Goal: Task Accomplishment & Management: Use online tool/utility

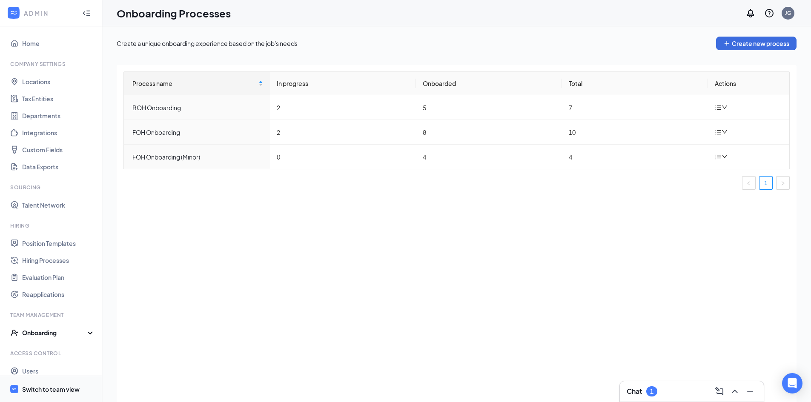
click at [52, 390] on div "Switch to team view" at bounding box center [50, 389] width 57 height 9
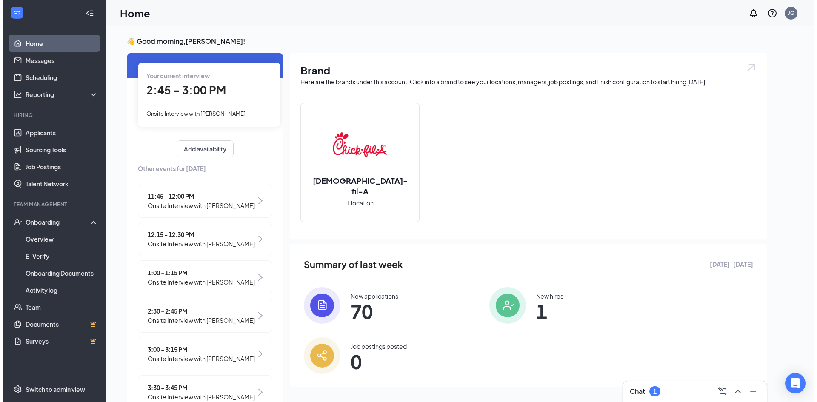
scroll to position [43, 0]
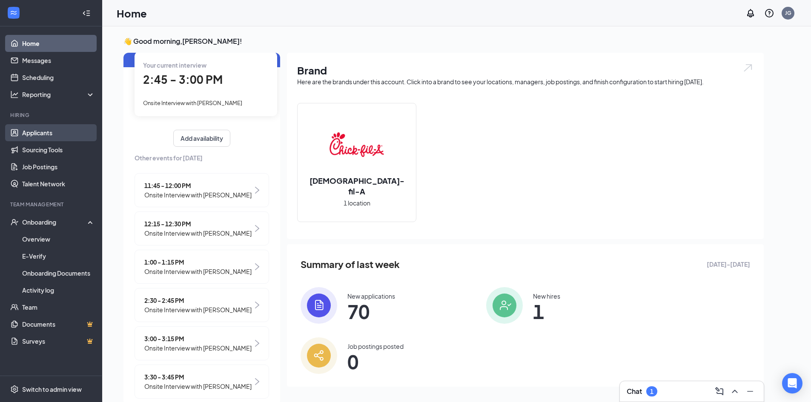
click at [54, 129] on link "Applicants" at bounding box center [58, 132] width 73 height 17
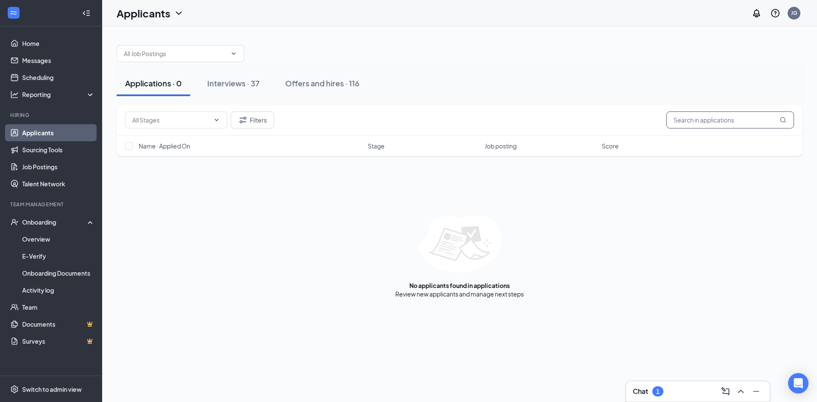
click at [685, 121] on input "text" at bounding box center [731, 120] width 128 height 17
type input "cayden"
click at [260, 79] on div "Interviews · 37" at bounding box center [233, 83] width 52 height 11
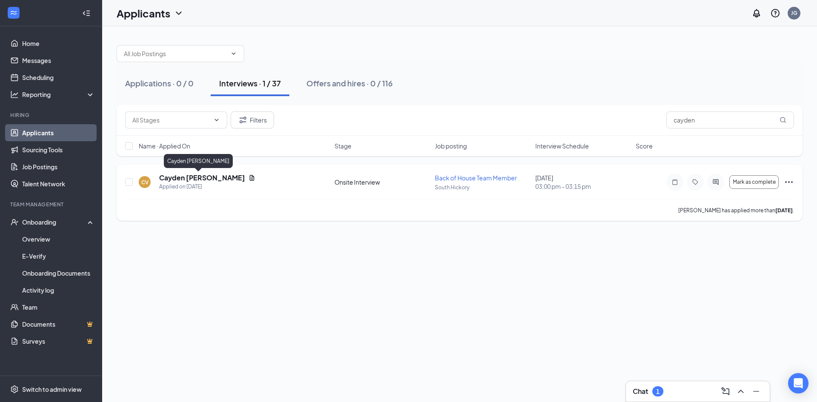
click at [201, 178] on h5 "Cayden [PERSON_NAME]" at bounding box center [202, 177] width 86 height 9
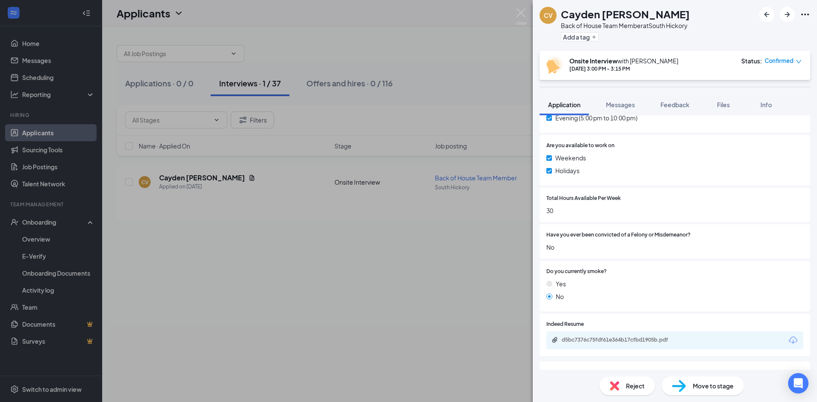
scroll to position [335, 0]
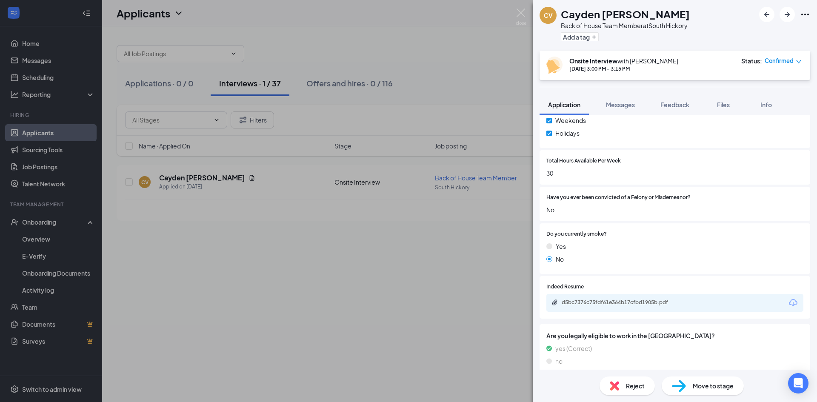
click at [611, 299] on div "d5bc7376c75fdf61e364b17cfbd1905b.pdf" at bounding box center [621, 302] width 119 height 7
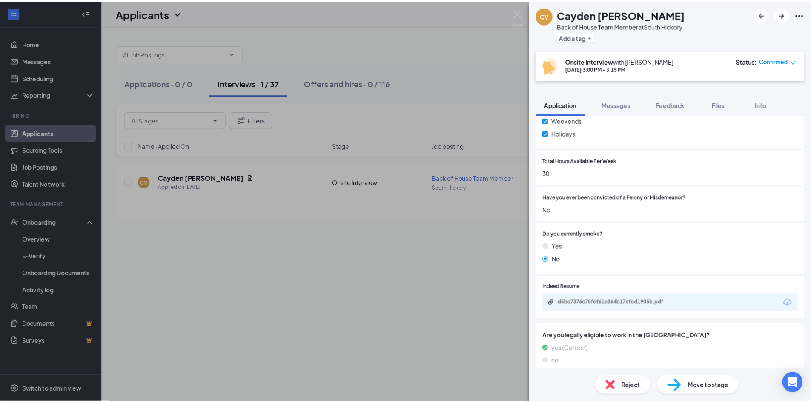
scroll to position [332, 0]
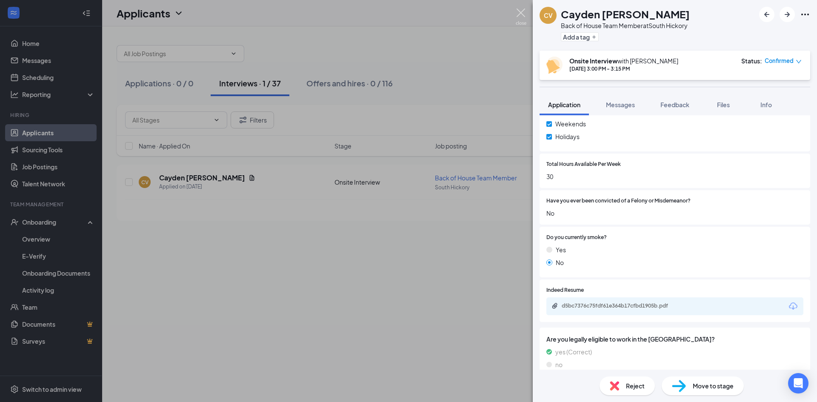
click at [525, 14] on img at bounding box center [521, 17] width 11 height 17
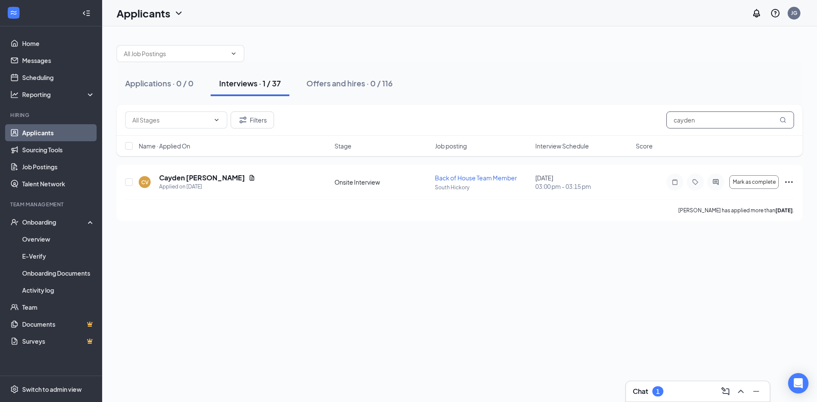
click at [722, 120] on input "cayden" at bounding box center [731, 120] width 128 height 17
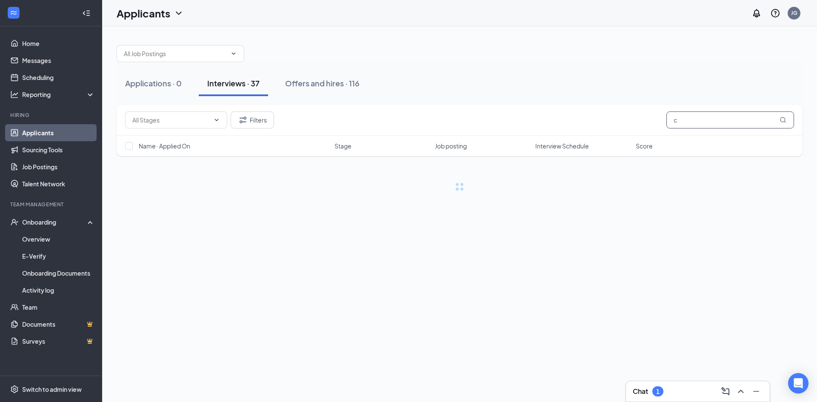
type input "ch"
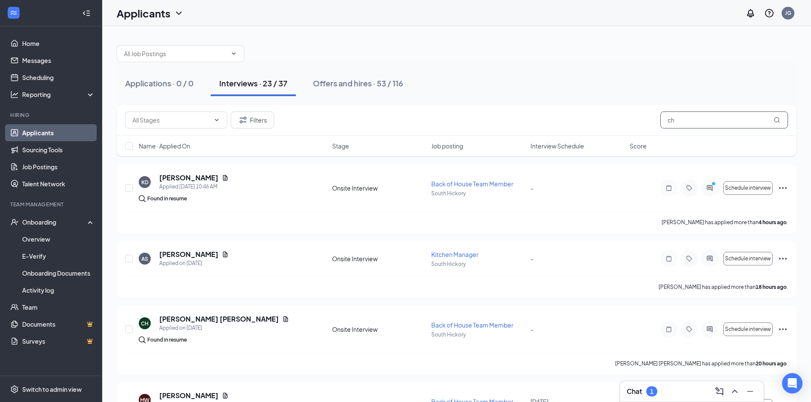
click at [699, 123] on input "ch" at bounding box center [724, 120] width 128 height 17
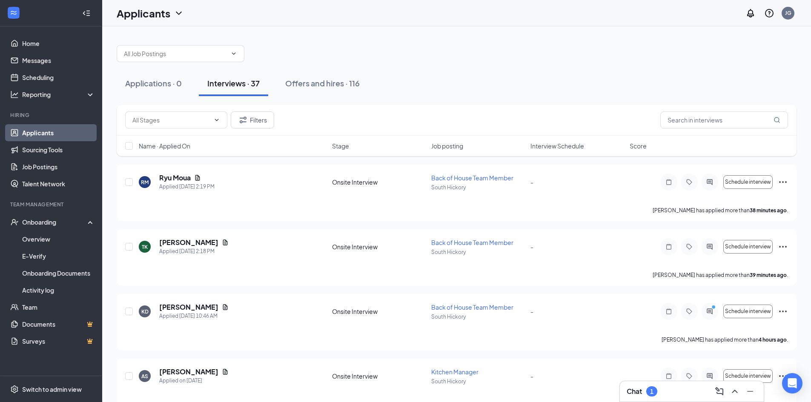
click at [562, 144] on span "Interview Schedule" at bounding box center [557, 146] width 54 height 9
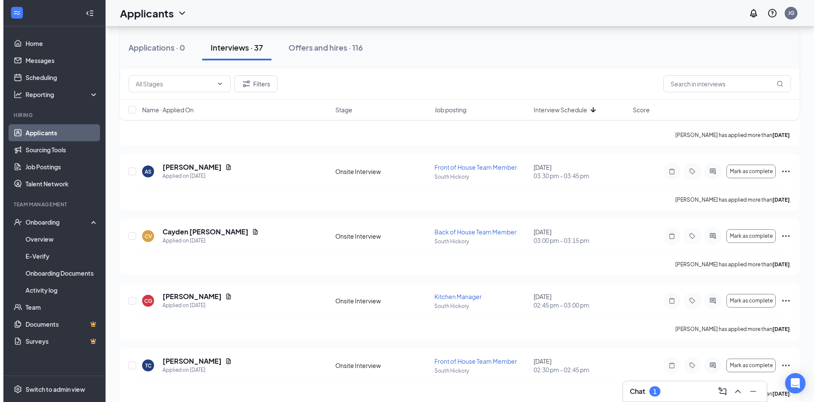
scroll to position [213, 0]
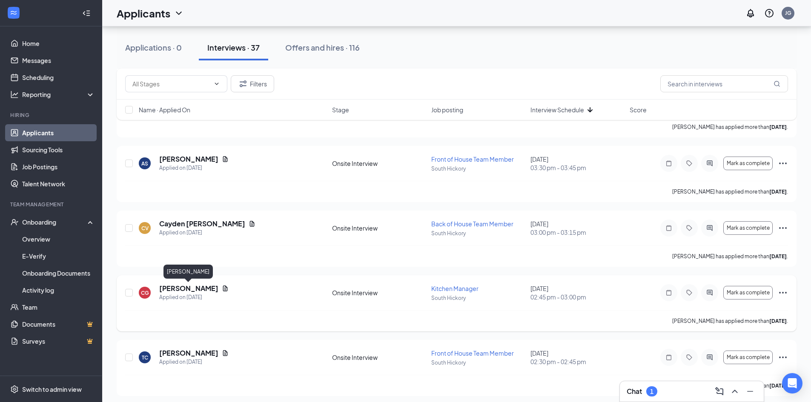
click at [176, 291] on h5 "[PERSON_NAME]" at bounding box center [188, 288] width 59 height 9
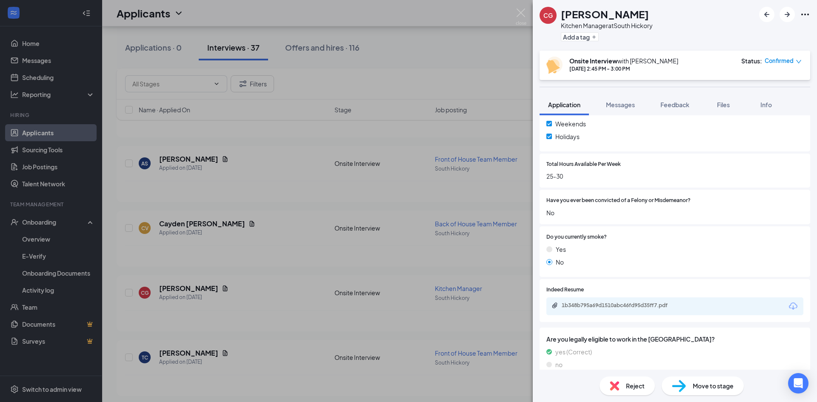
scroll to position [335, 0]
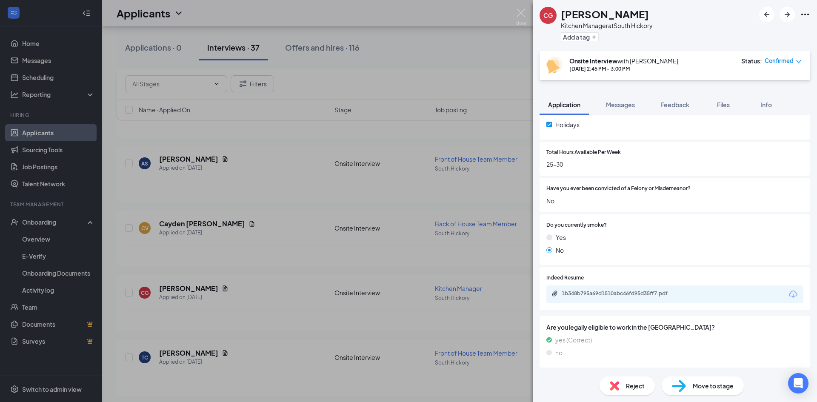
click at [621, 293] on div "1b348b795a69d1510abc46fd95d35ff7.pdf" at bounding box center [621, 293] width 119 height 7
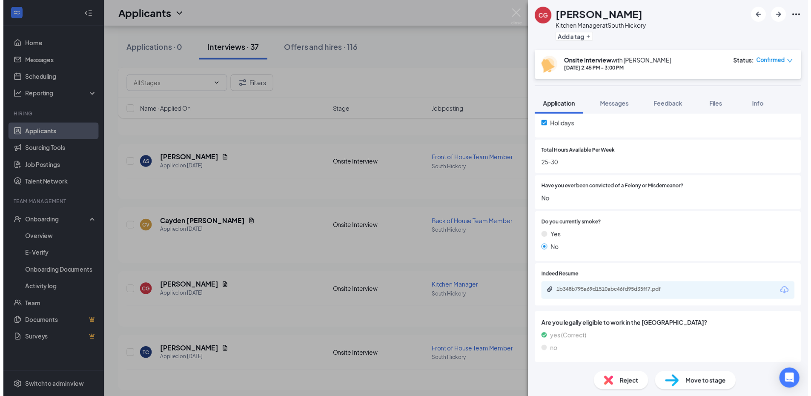
scroll to position [332, 0]
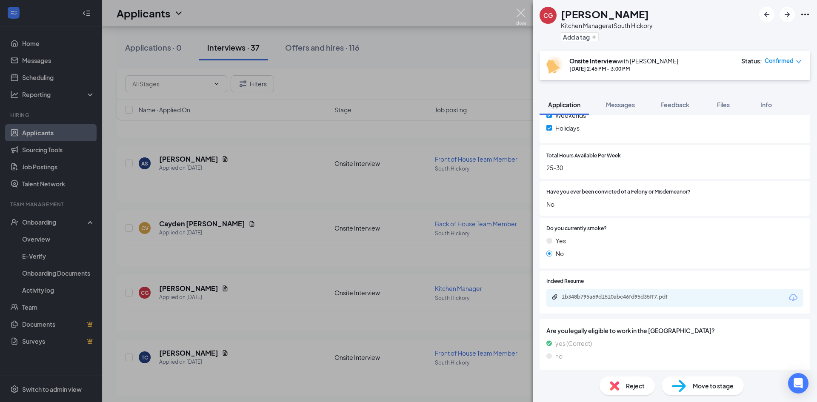
click at [522, 18] on img at bounding box center [521, 17] width 11 height 17
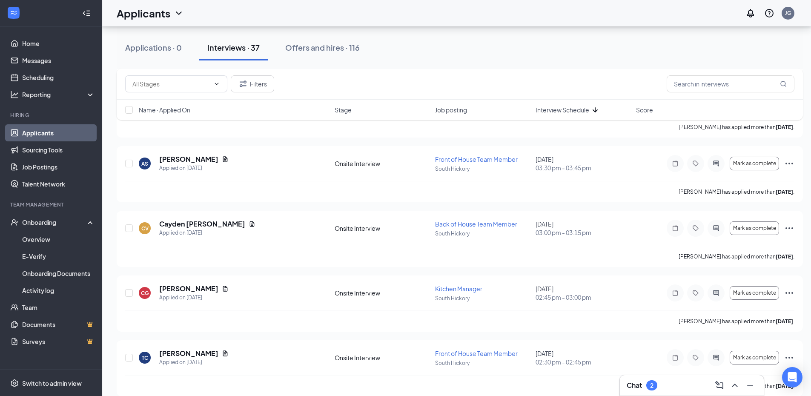
click at [522, 18] on div "Applicants JG" at bounding box center [456, 13] width 709 height 26
